Goal: Information Seeking & Learning: Learn about a topic

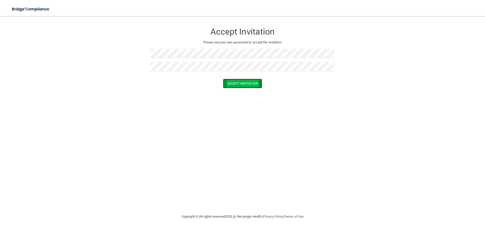
click at [239, 84] on button "Accept Invitation" at bounding box center [242, 83] width 39 height 9
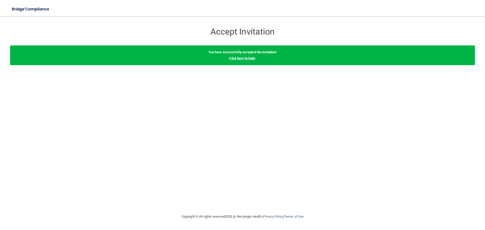
click at [236, 58] on link "Click here to login" at bounding box center [242, 58] width 26 height 4
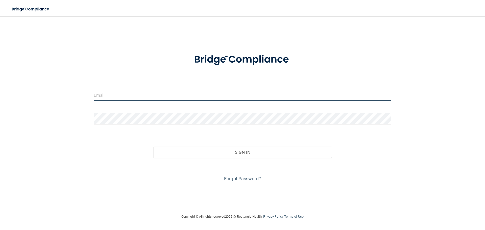
click at [210, 94] on input "email" at bounding box center [242, 94] width 297 height 11
click at [118, 98] on input "email" at bounding box center [242, 94] width 297 height 11
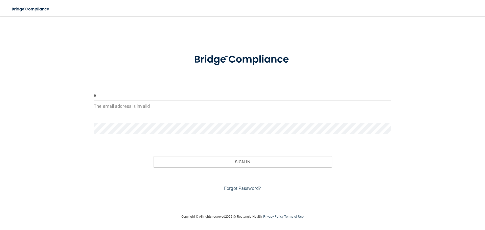
type input "[PERSON_NAME][EMAIL_ADDRESS][DOMAIN_NAME]"
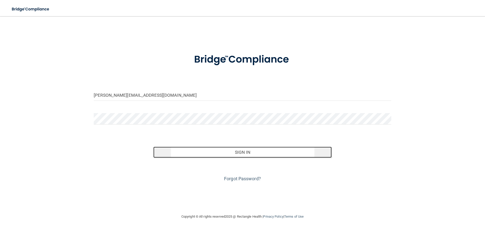
click at [194, 156] on button "Sign In" at bounding box center [242, 152] width 178 height 11
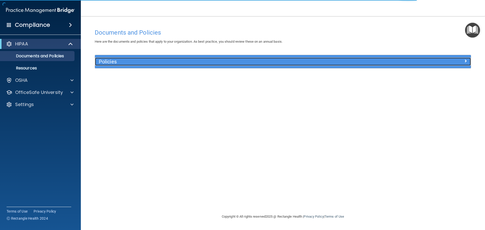
click at [104, 60] on h5 "Policies" at bounding box center [236, 62] width 274 height 6
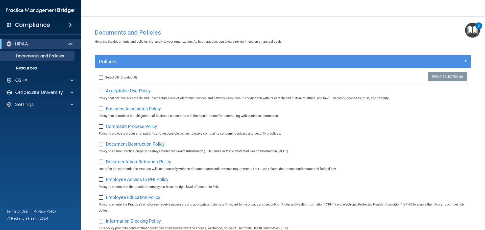
click at [100, 81] on div "Select All (Unselect 0) Unselect All" at bounding box center [157, 77] width 125 height 11
click at [100, 79] on input "Select All (Unselect 0) Unselect All" at bounding box center [102, 77] width 6 height 4
checkbox input "true"
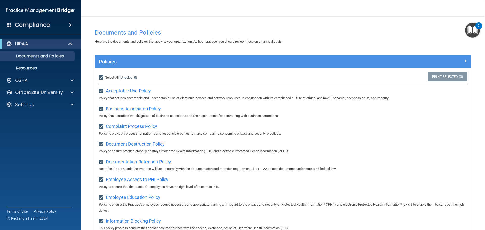
checkbox input "true"
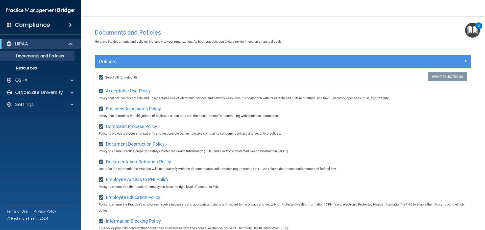
checkbox input "true"
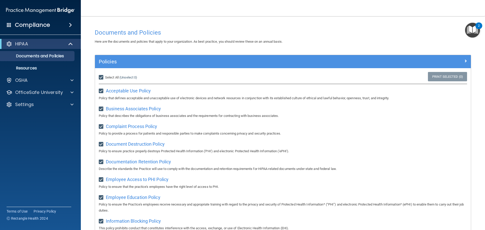
checkbox input "true"
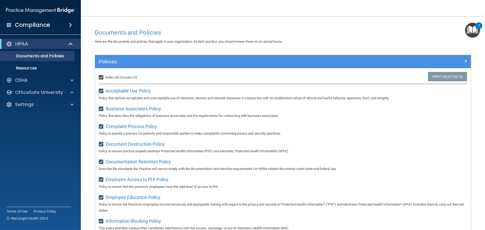
checkbox input "true"
click at [21, 73] on div "HIPAA Documents and Policies Report an Incident Business Associates Emergency P…" at bounding box center [40, 75] width 81 height 77
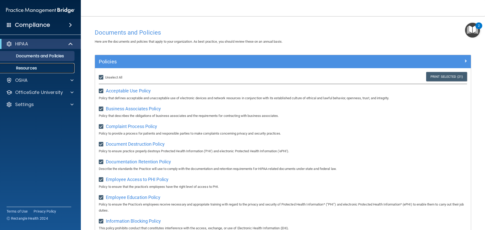
click at [24, 68] on p "Resources" at bounding box center [37, 68] width 69 height 5
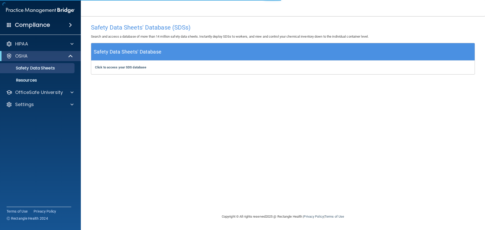
click at [115, 70] on div "Click to access your SDS database Click to access your SDS database" at bounding box center [282, 68] width 383 height 14
click at [116, 67] on b "Click to access your SDS database" at bounding box center [120, 67] width 51 height 4
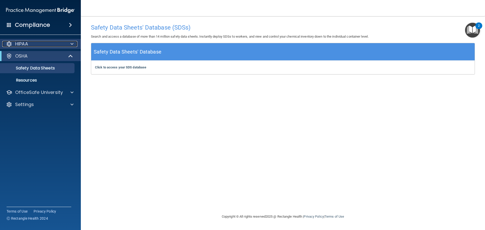
click at [24, 46] on p "HIPAA" at bounding box center [21, 44] width 13 height 6
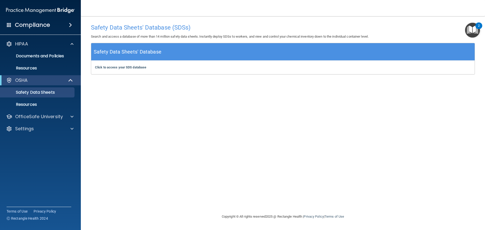
click at [37, 24] on h4 "Compliance" at bounding box center [32, 24] width 35 height 7
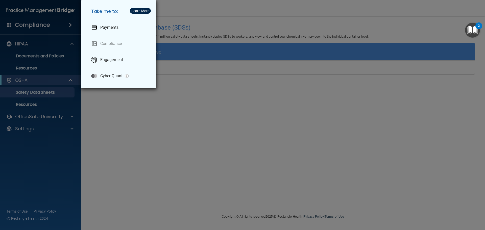
click at [54, 106] on div "Take me to: Payments Compliance Engagement Cyber Quant" at bounding box center [242, 115] width 485 height 230
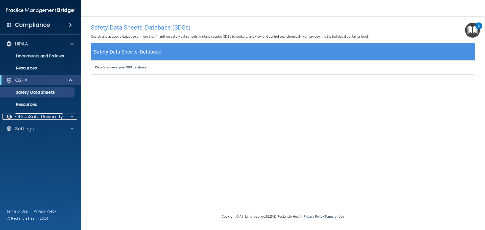
click at [56, 118] on p "OfficeSafe University" at bounding box center [39, 117] width 48 height 6
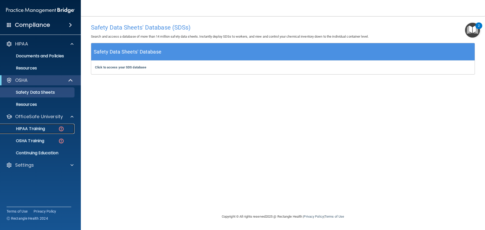
click at [47, 130] on div "HIPAA Training" at bounding box center [37, 128] width 69 height 5
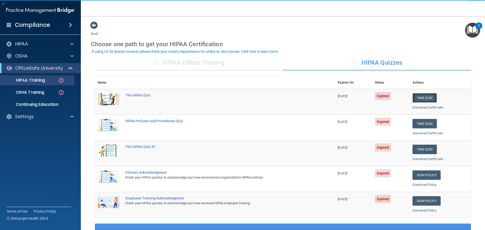
click at [419, 97] on button "Take Quiz" at bounding box center [424, 97] width 24 height 9
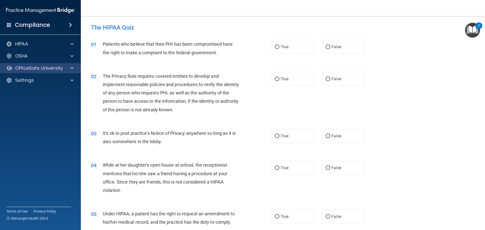
click at [48, 72] on div "OfficeSafe University" at bounding box center [40, 68] width 81 height 10
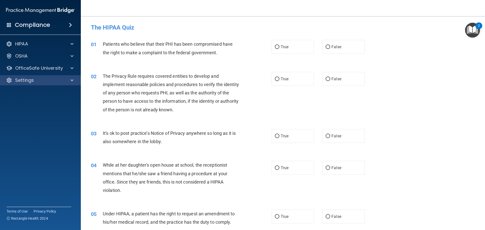
click at [54, 76] on div "Settings" at bounding box center [40, 80] width 81 height 10
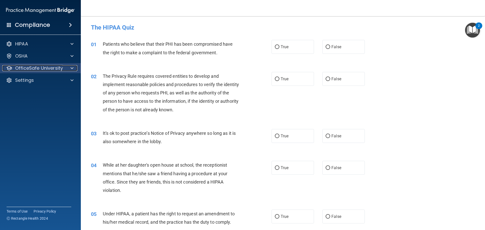
click at [58, 66] on p "OfficeSafe University" at bounding box center [39, 68] width 48 height 6
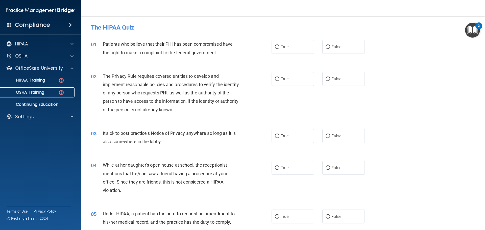
click at [58, 93] on div "OSHA Training" at bounding box center [37, 92] width 69 height 5
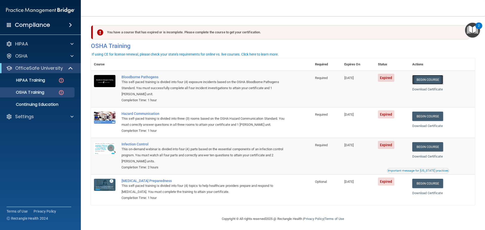
click at [429, 83] on link "Begin Course" at bounding box center [427, 79] width 31 height 9
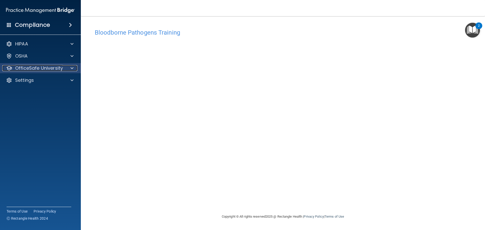
click at [73, 69] on span at bounding box center [71, 68] width 3 height 6
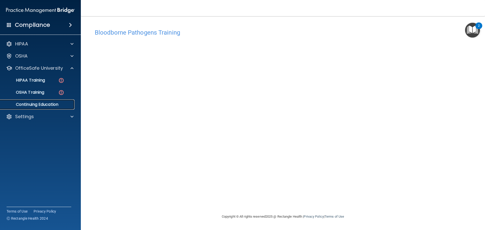
click at [59, 104] on p "Continuing Education" at bounding box center [37, 104] width 69 height 5
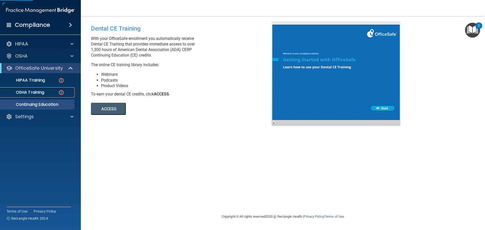
click at [39, 94] on p "OSHA Training" at bounding box center [23, 92] width 41 height 5
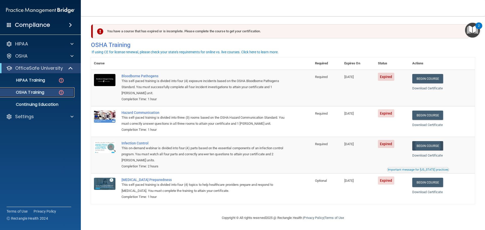
scroll to position [2, 0]
click at [431, 111] on link "Begin Course" at bounding box center [427, 115] width 31 height 9
click at [429, 87] on link "Download Certificate" at bounding box center [427, 88] width 31 height 4
click at [431, 179] on link "Begin Course" at bounding box center [427, 182] width 31 height 9
